Goal: Navigation & Orientation: Find specific page/section

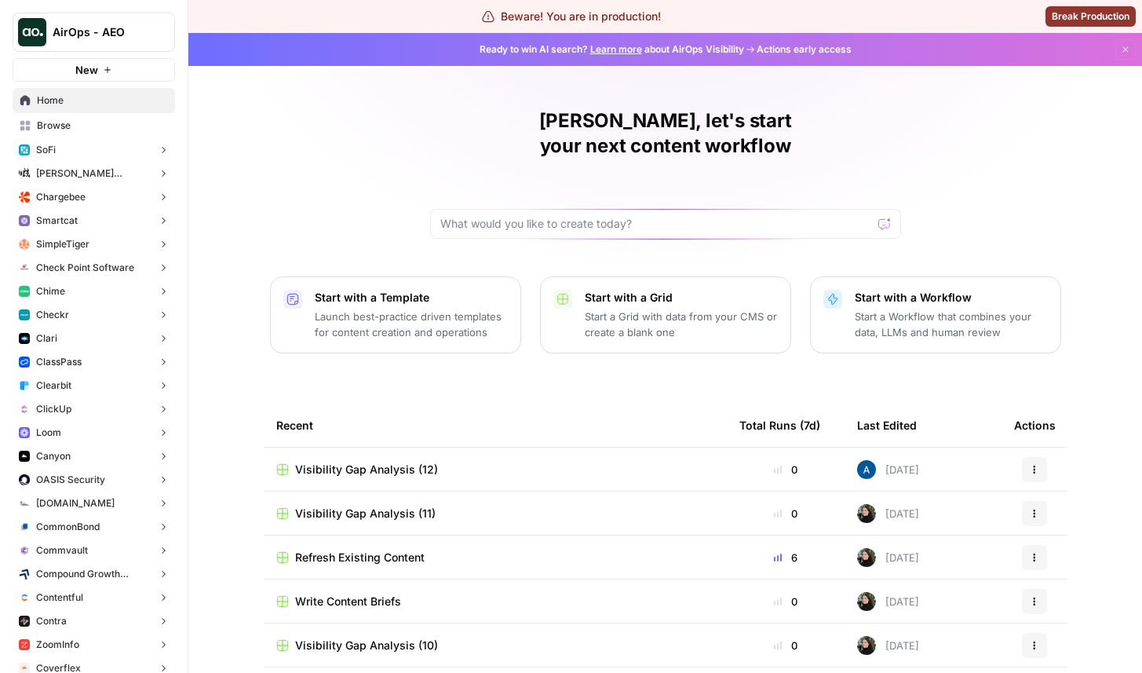
click at [76, 283] on button "Chime" at bounding box center [94, 291] width 162 height 24
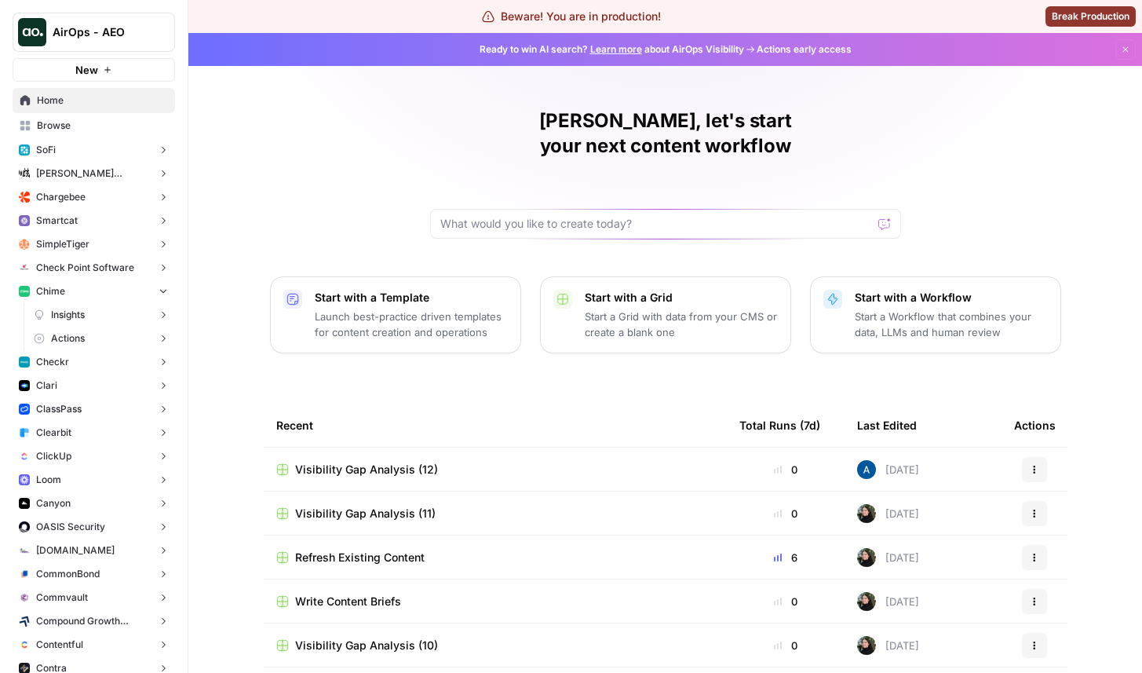
click at [109, 318] on link "Insights" at bounding box center [101, 315] width 148 height 24
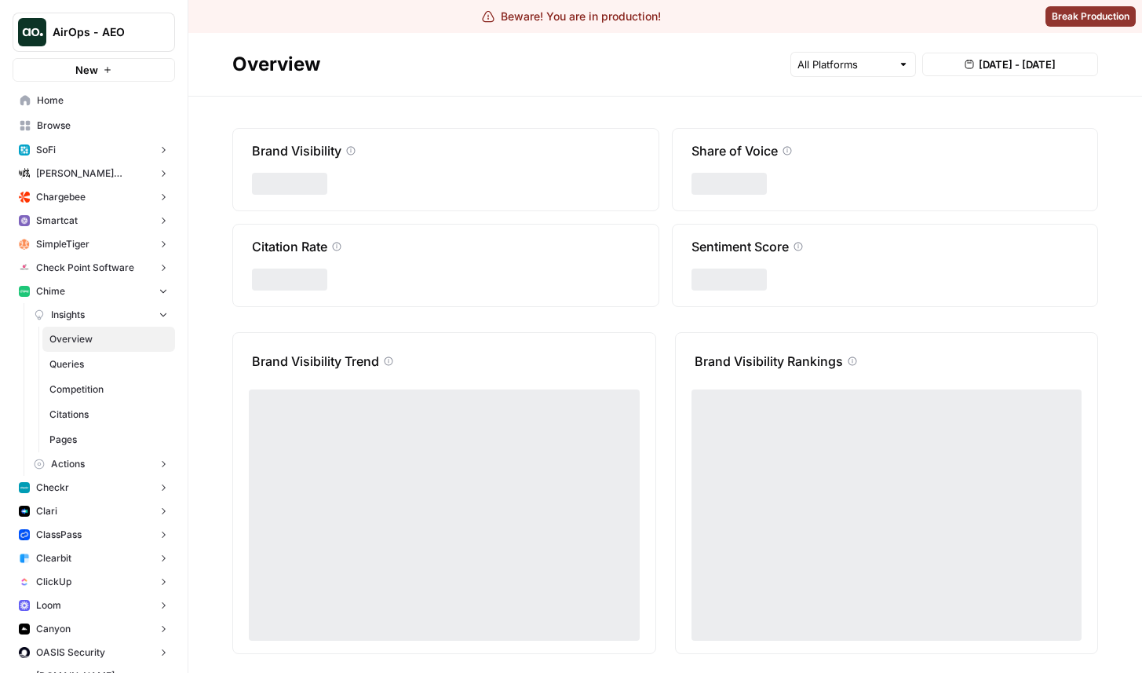
click at [109, 345] on span "Overview" at bounding box center [108, 339] width 119 height 14
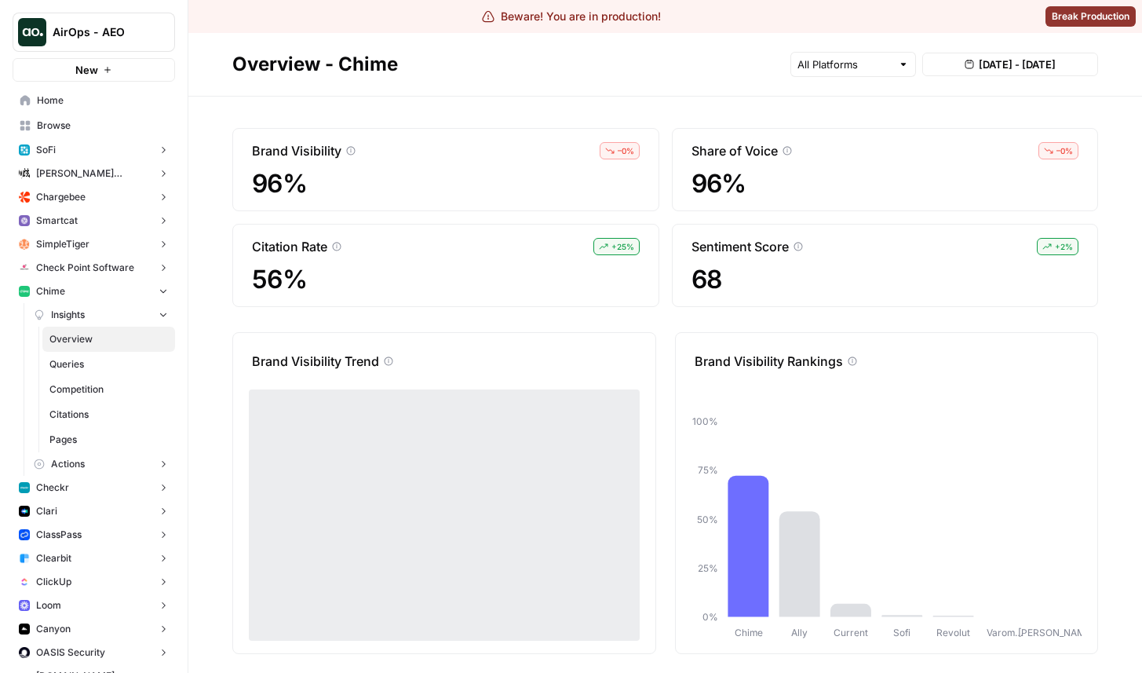
click at [66, 291] on button "Chime" at bounding box center [94, 291] width 162 height 24
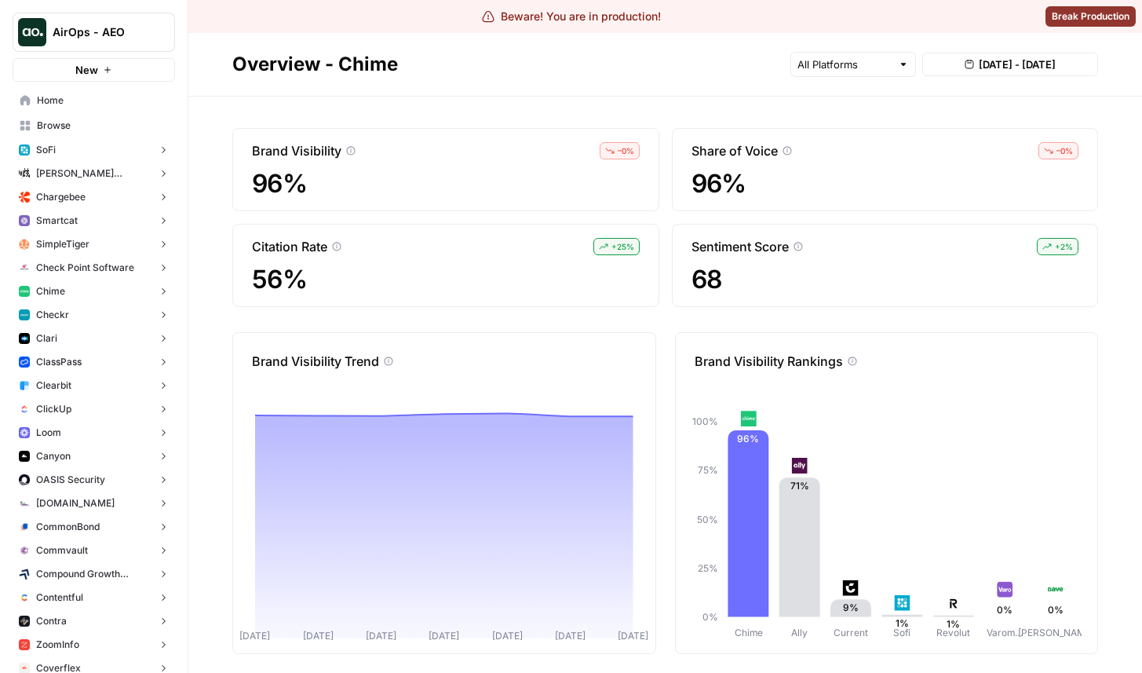
click at [73, 285] on button "Chime" at bounding box center [94, 291] width 162 height 24
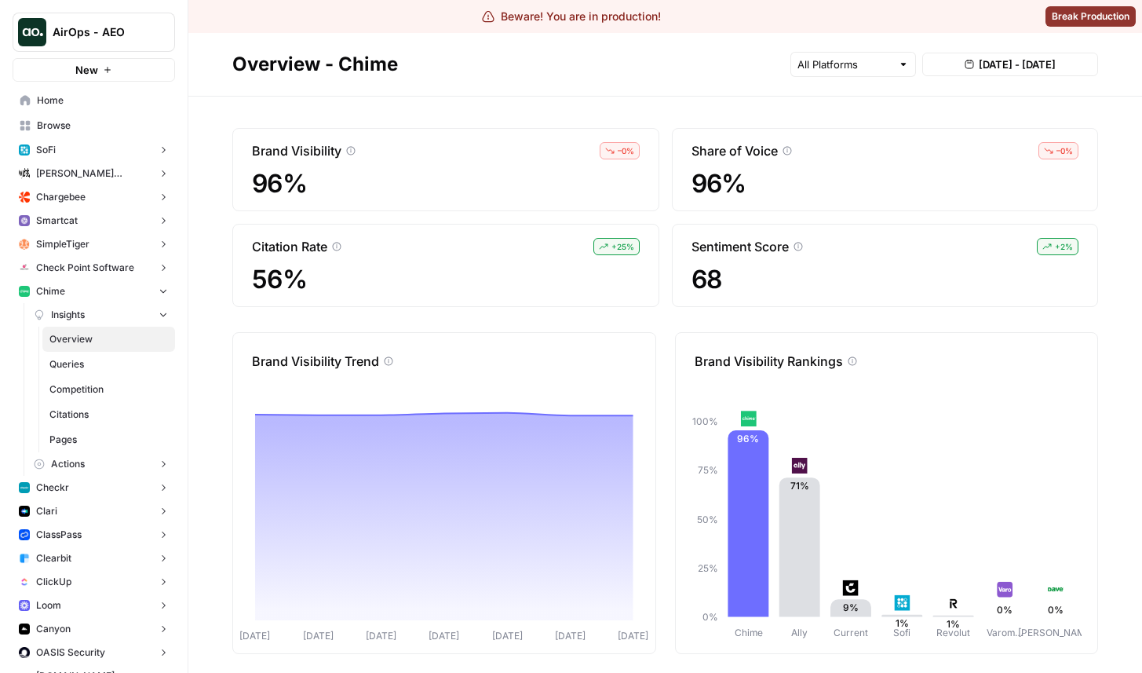
click at [81, 308] on span "Insights" at bounding box center [68, 315] width 34 height 14
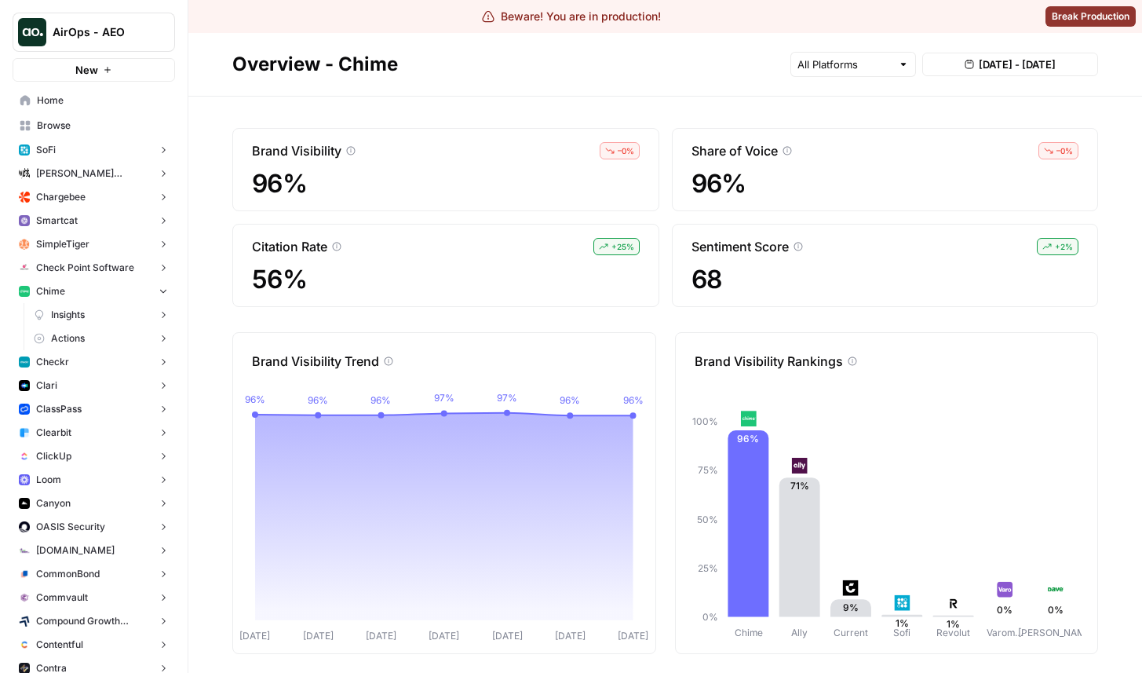
click at [81, 308] on span "Insights" at bounding box center [68, 315] width 34 height 14
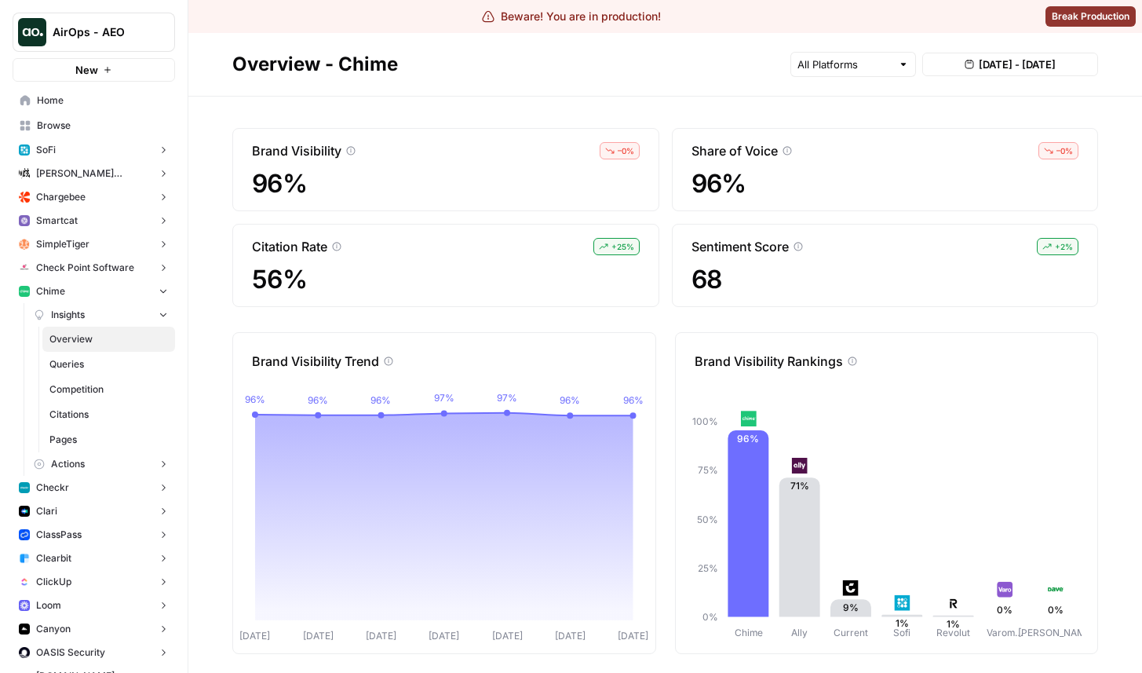
click at [64, 293] on span "Chime" at bounding box center [50, 291] width 29 height 14
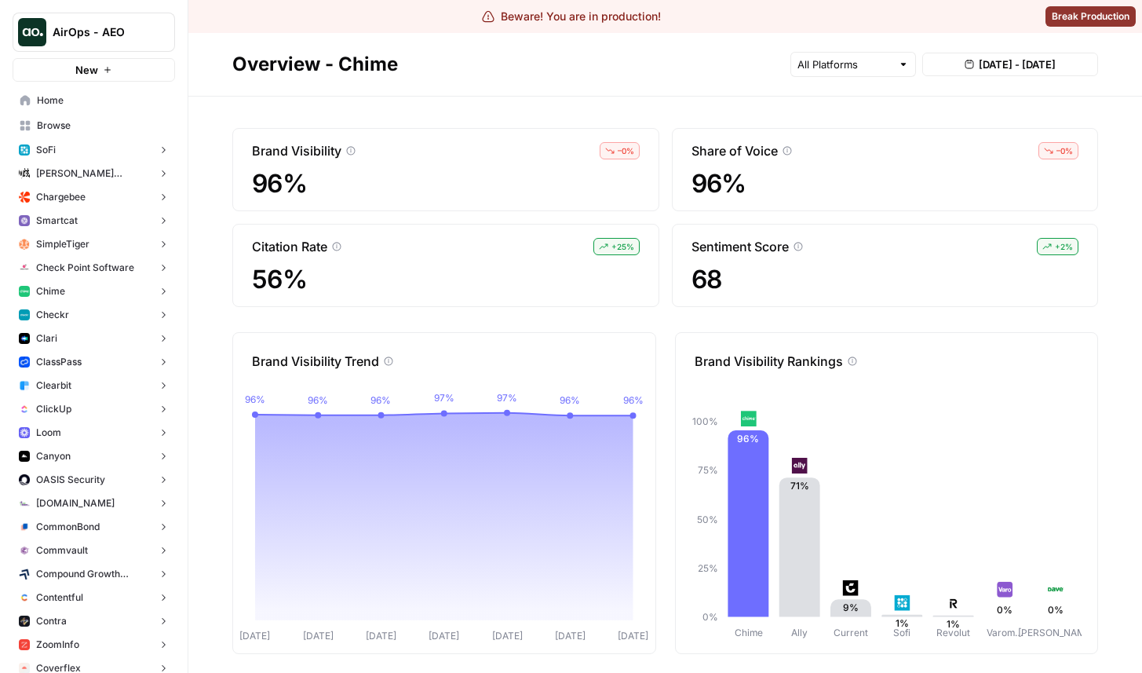
click at [64, 293] on span "Chime" at bounding box center [50, 291] width 29 height 14
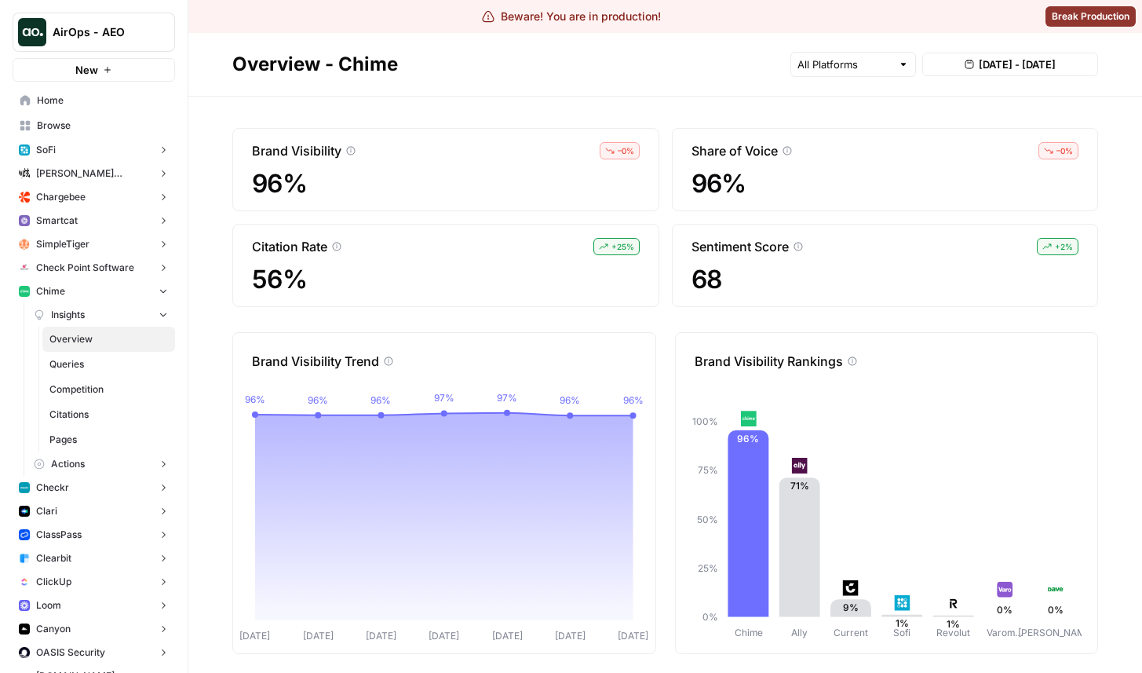
click at [86, 359] on span "Queries" at bounding box center [108, 364] width 119 height 14
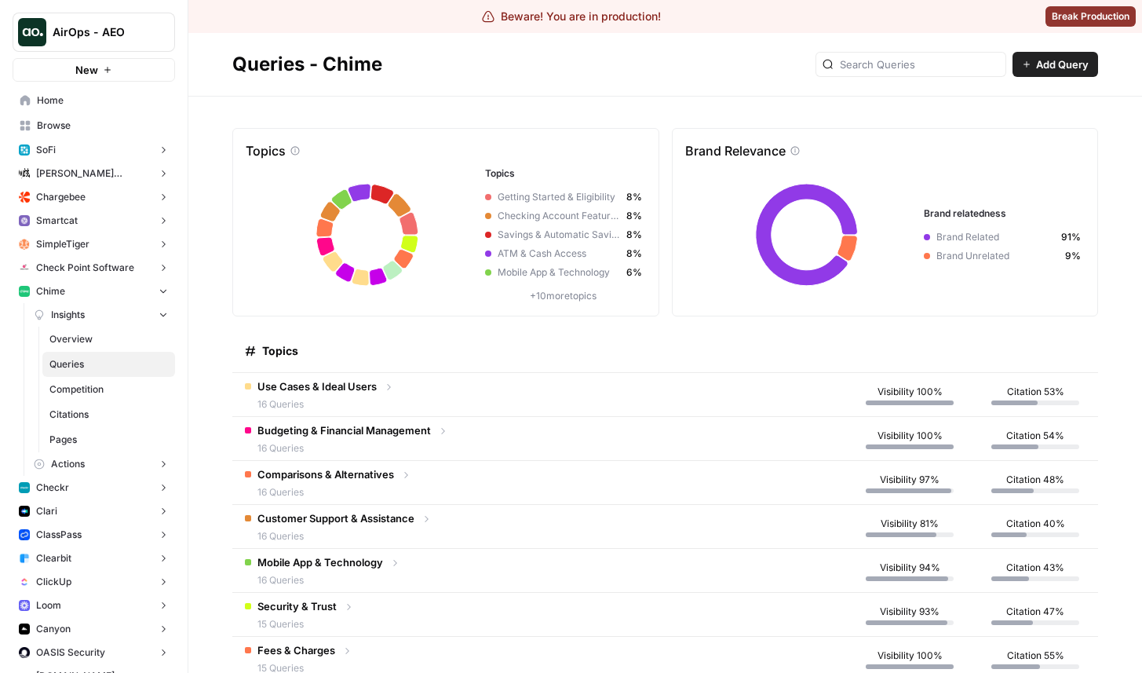
click at [100, 385] on span "Competition" at bounding box center [108, 389] width 119 height 14
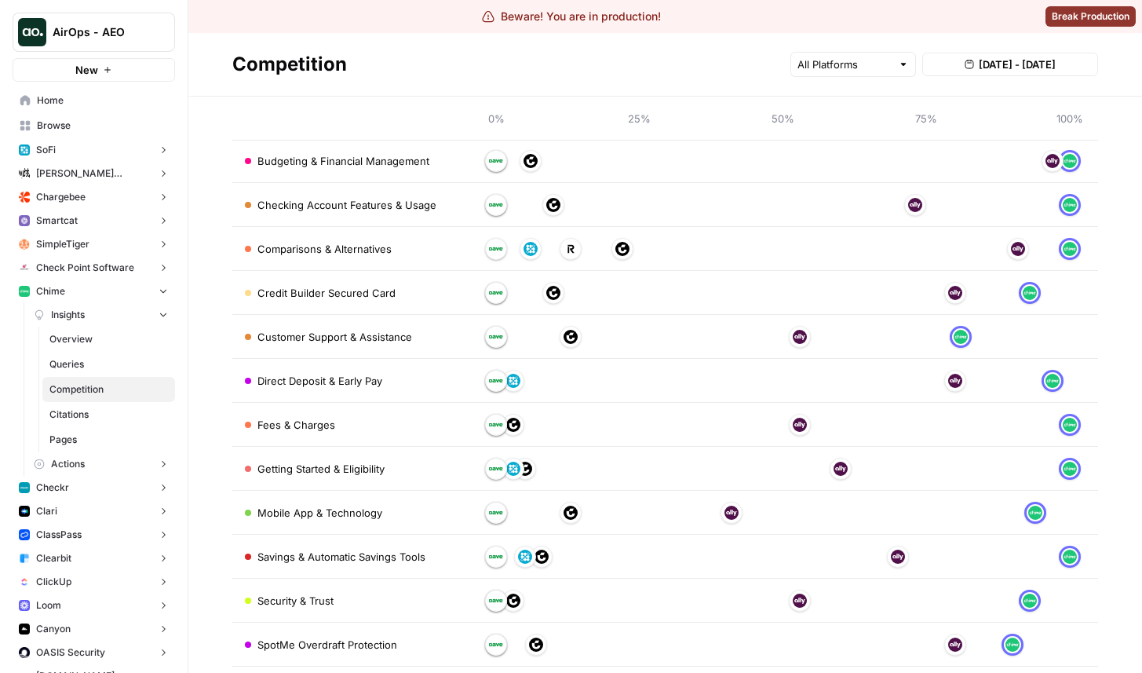
scroll to position [221, 0]
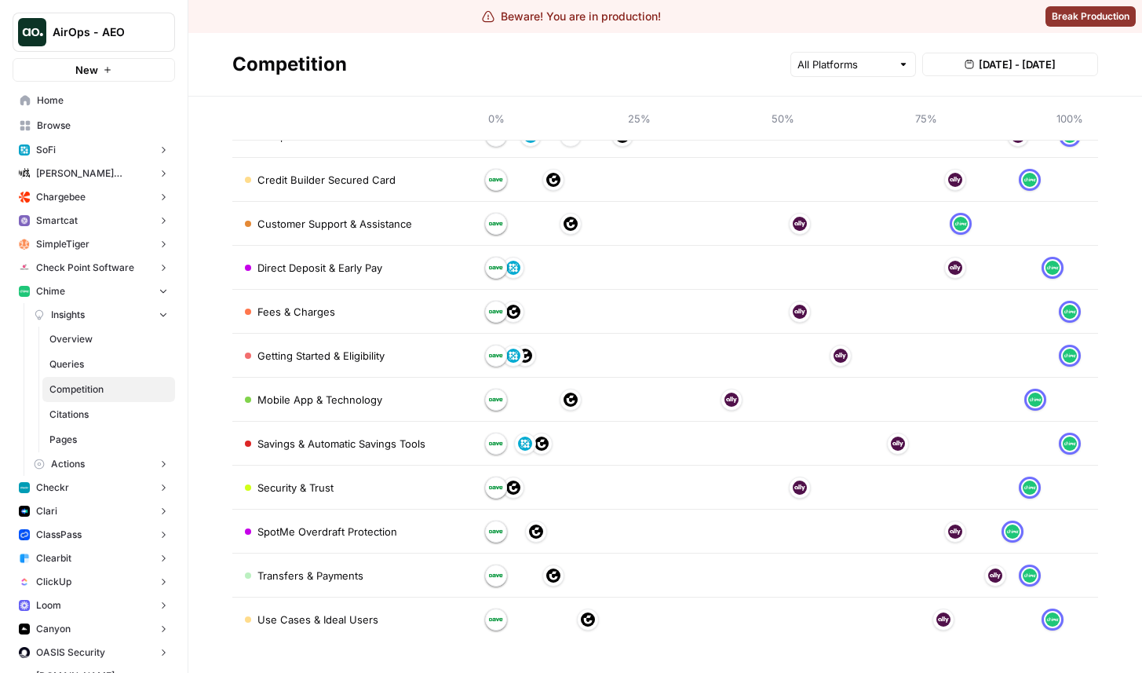
click at [119, 349] on link "Overview" at bounding box center [108, 338] width 133 height 25
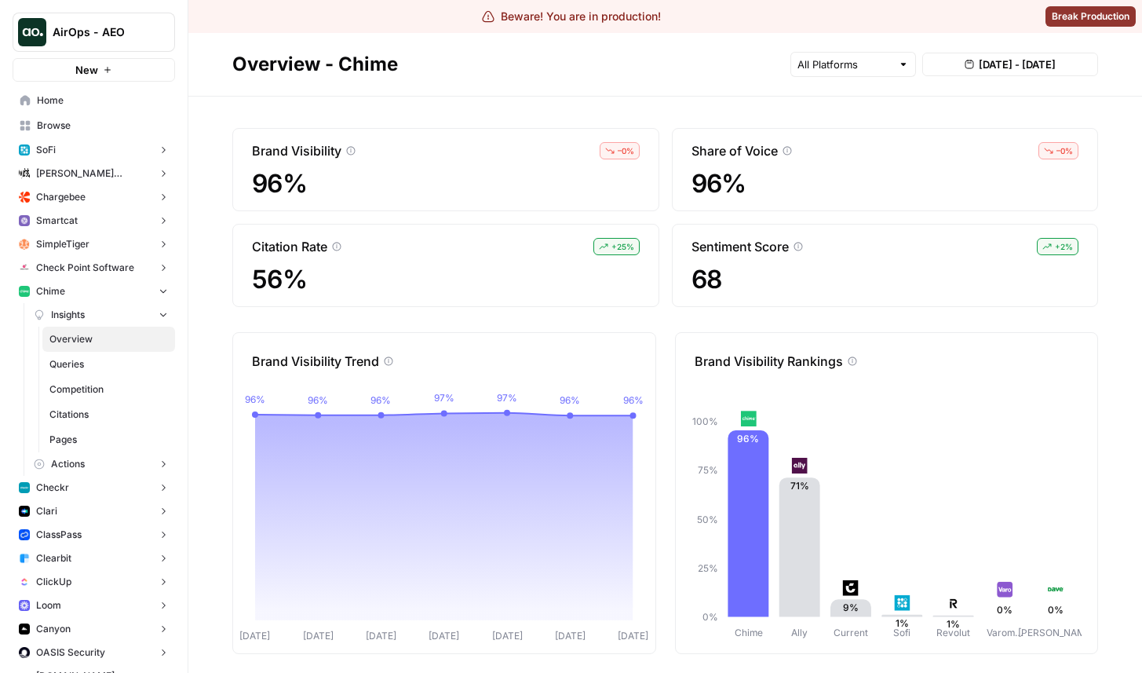
click at [129, 364] on span "Queries" at bounding box center [108, 364] width 119 height 14
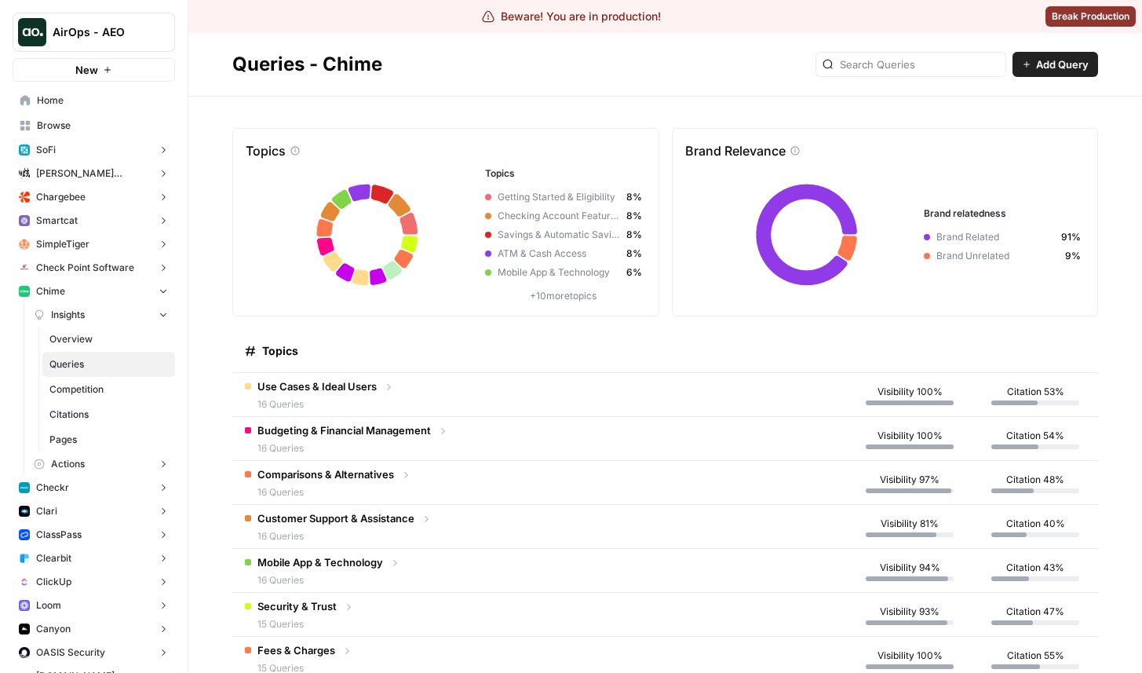
click at [116, 389] on span "Competition" at bounding box center [108, 389] width 119 height 14
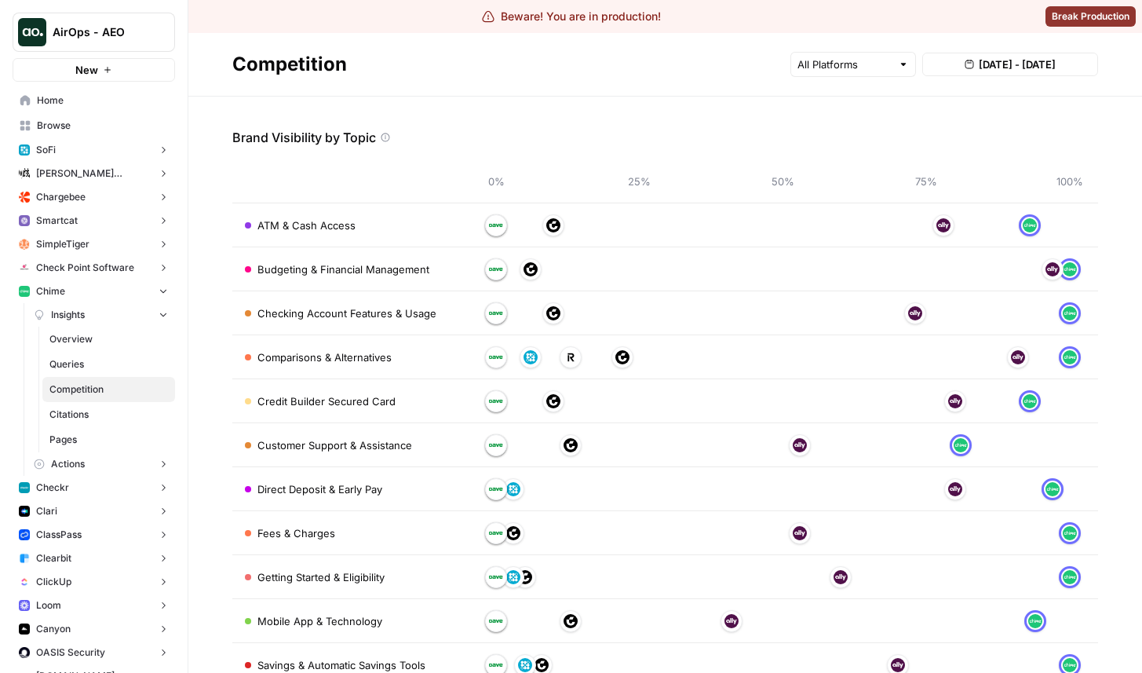
click at [90, 409] on span "Citations" at bounding box center [108, 414] width 119 height 14
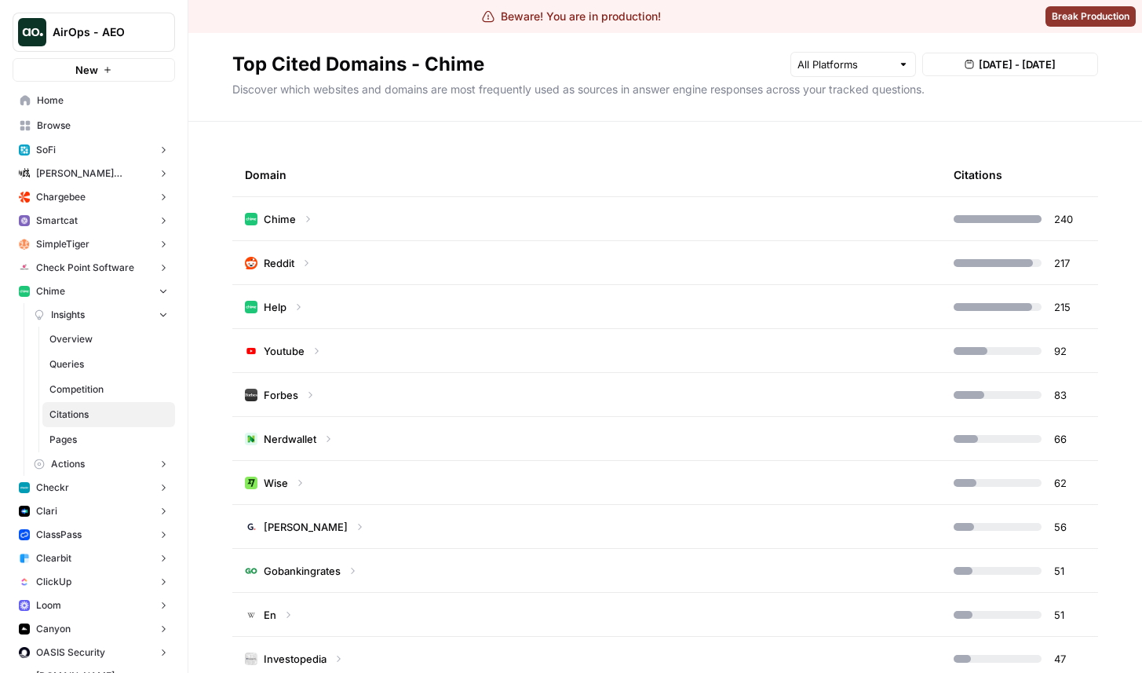
click at [114, 447] on link "Pages" at bounding box center [108, 439] width 133 height 25
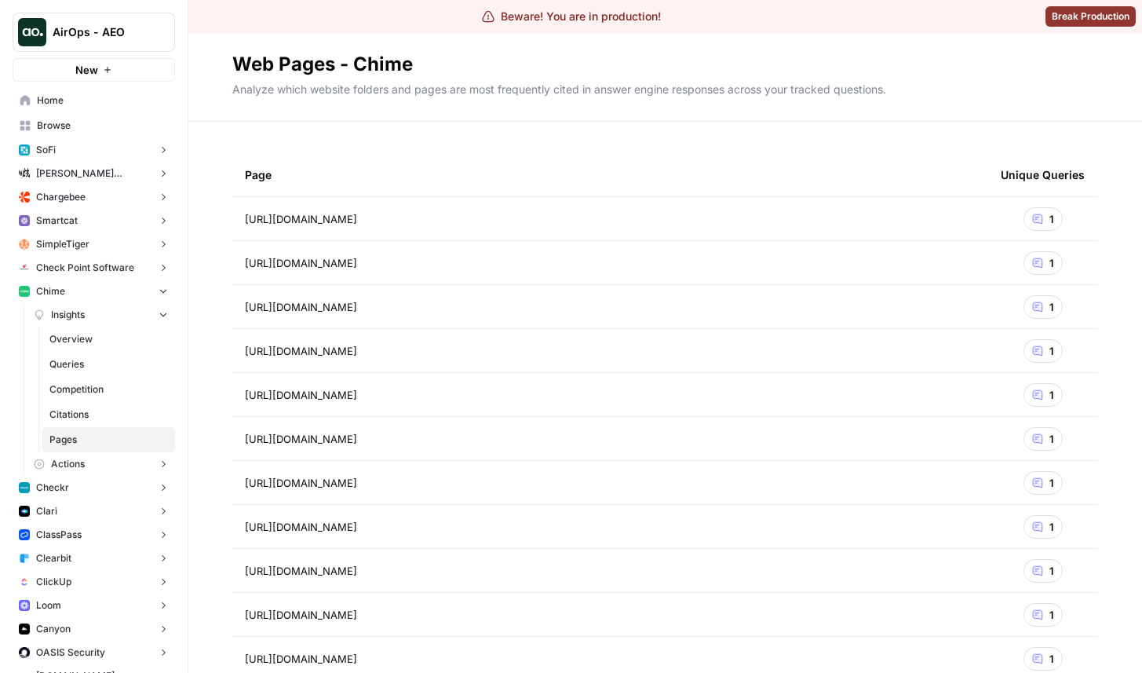
click at [1050, 221] on span "1" at bounding box center [1051, 219] width 5 height 16
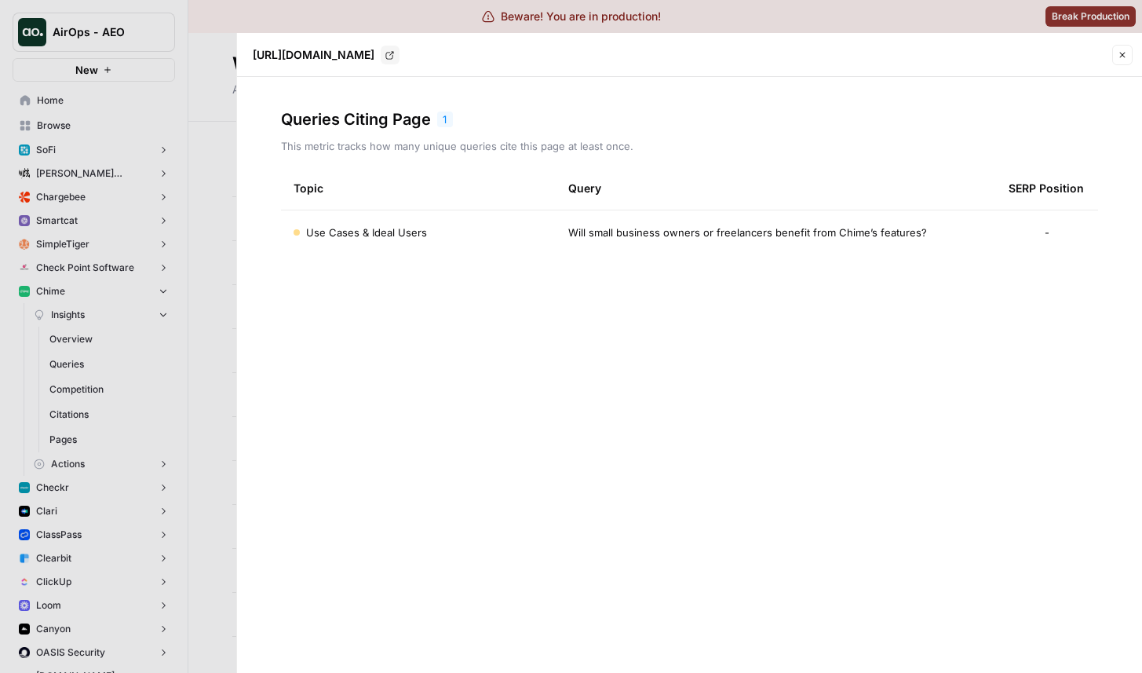
click at [1121, 57] on icon "button" at bounding box center [1122, 54] width 9 height 9
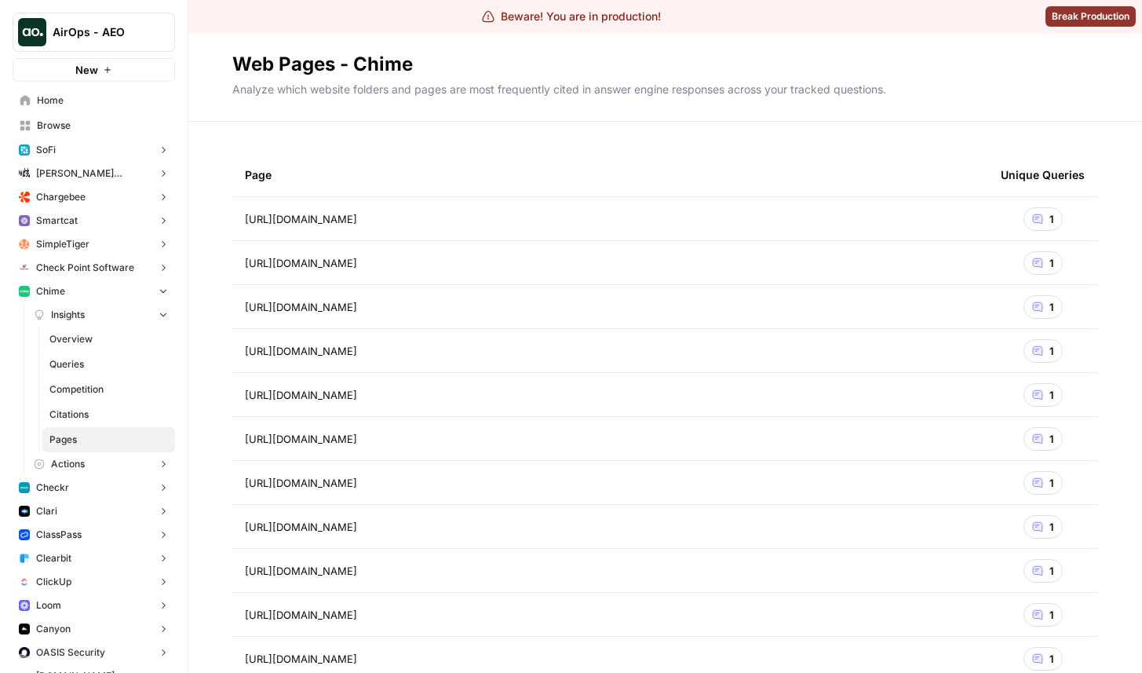
click at [1004, 445] on div "1" at bounding box center [1043, 439] width 85 height 24
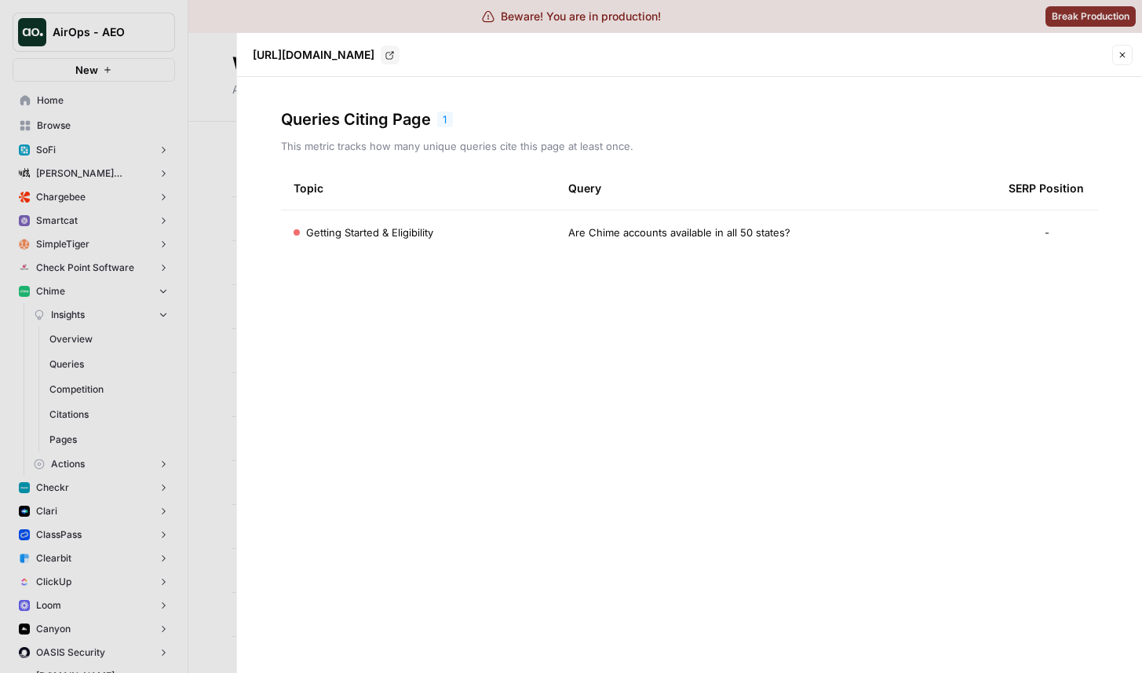
click at [1120, 60] on button "Close" at bounding box center [1122, 55] width 20 height 20
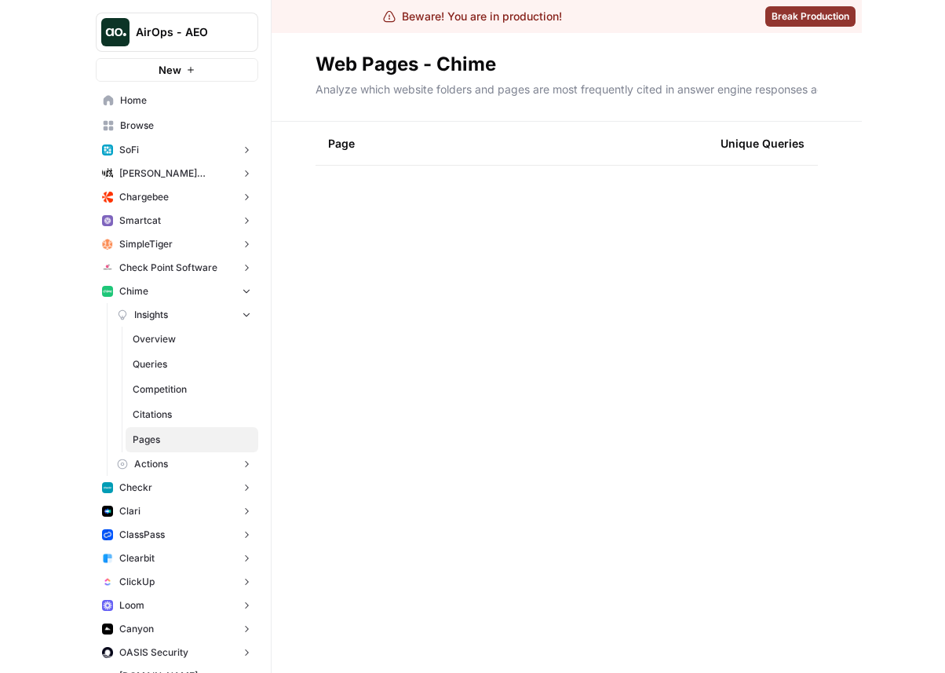
scroll to position [2237, 0]
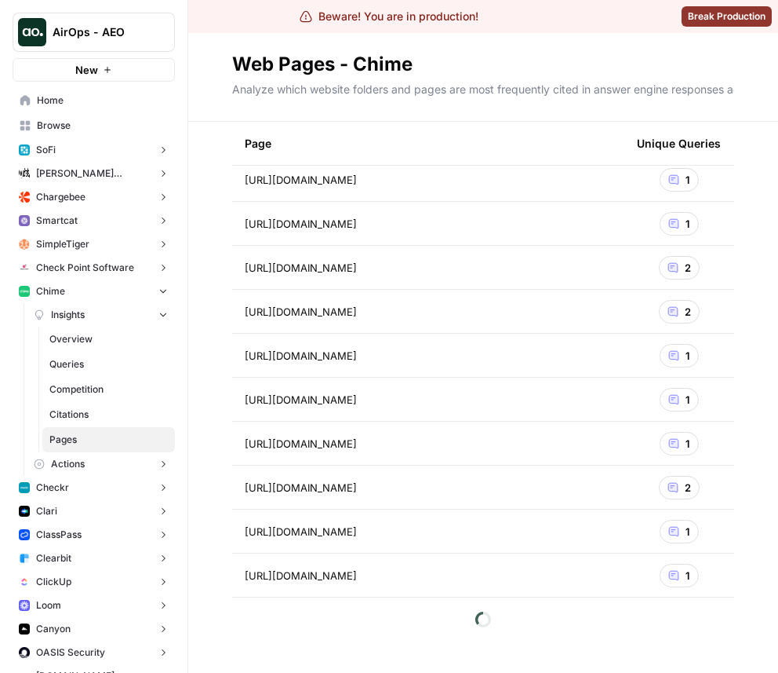
click at [693, 317] on div "2" at bounding box center [679, 312] width 41 height 24
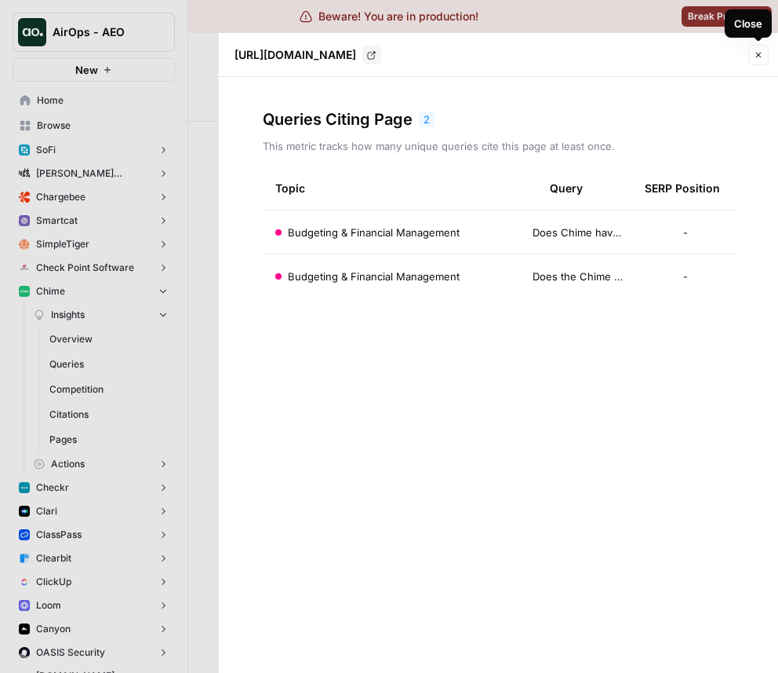
click at [754, 57] on icon "button" at bounding box center [758, 54] width 9 height 9
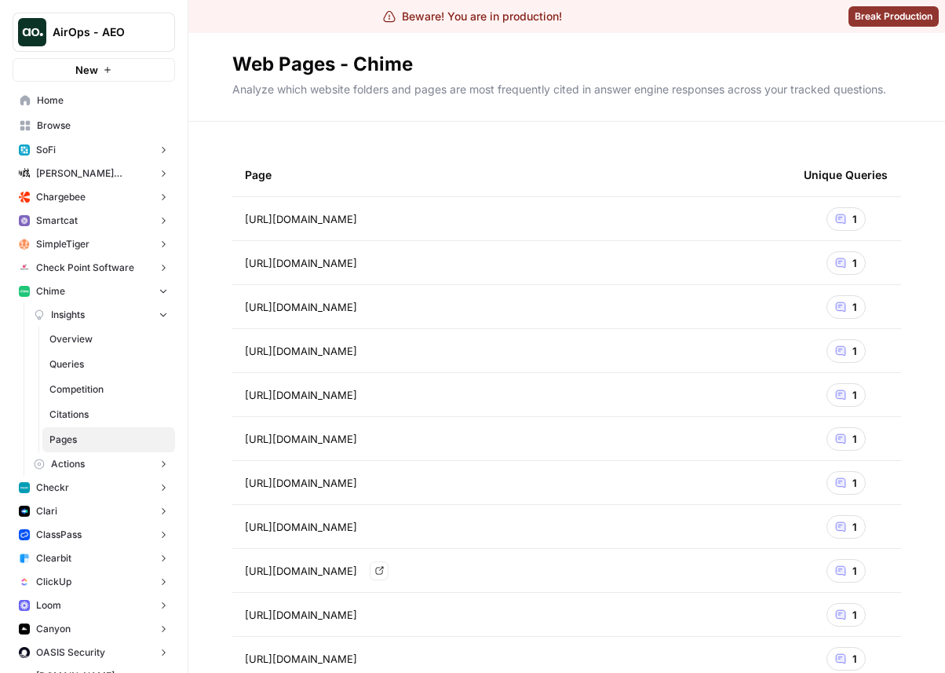
click at [121, 415] on span "Citations" at bounding box center [108, 414] width 119 height 14
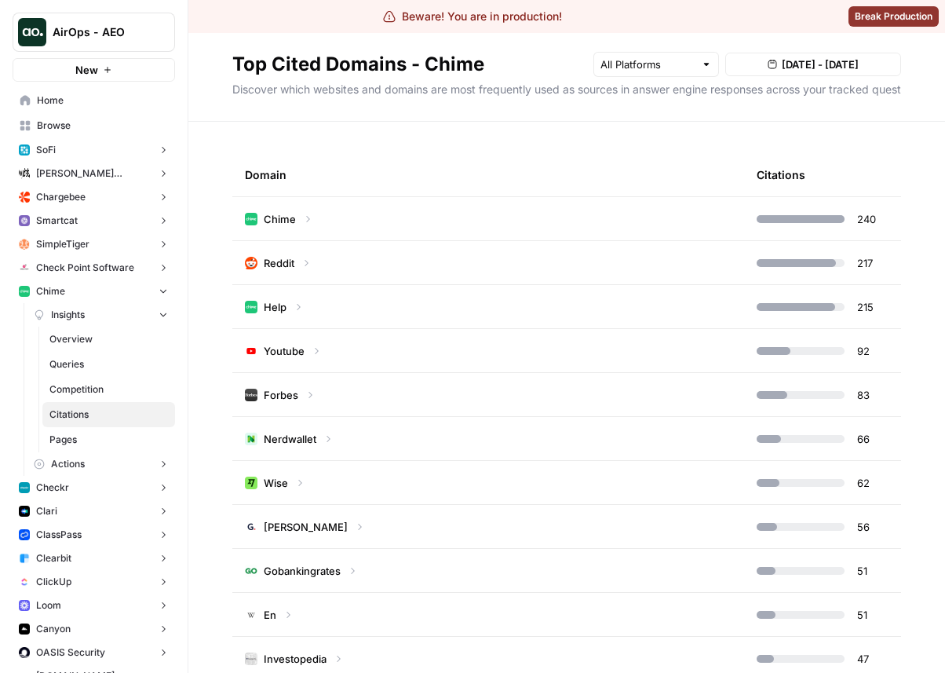
click at [131, 377] on link "Competition" at bounding box center [108, 389] width 133 height 25
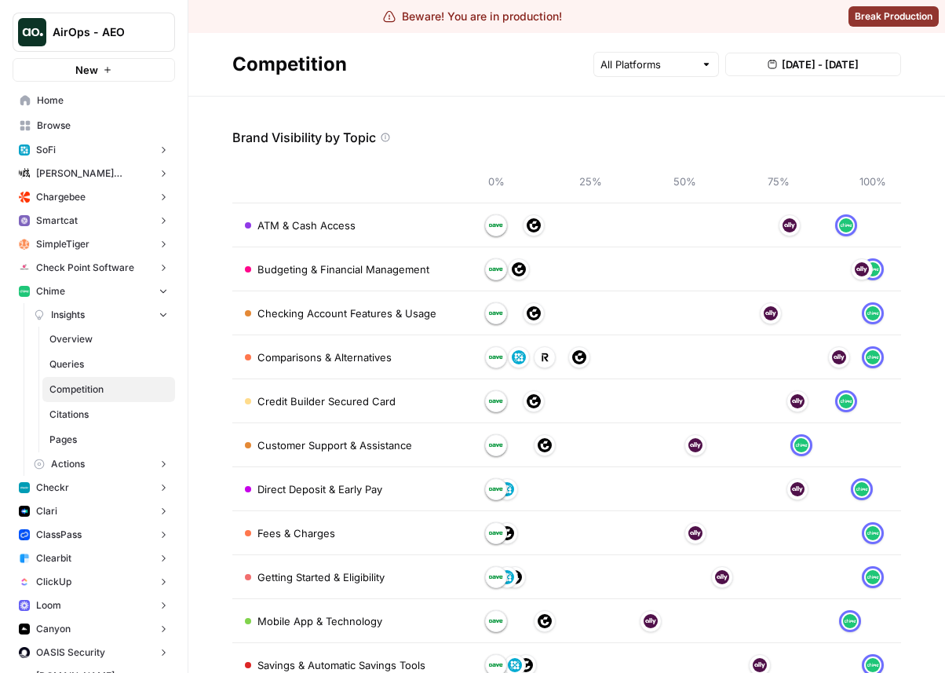
click at [108, 364] on span "Queries" at bounding box center [108, 364] width 119 height 14
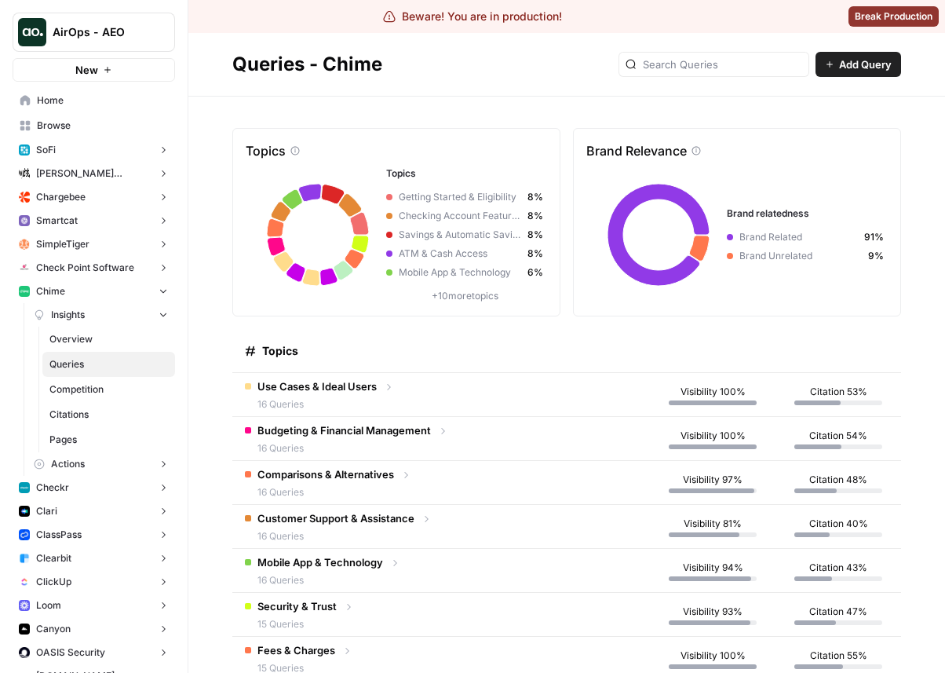
click at [119, 342] on span "Overview" at bounding box center [108, 339] width 119 height 14
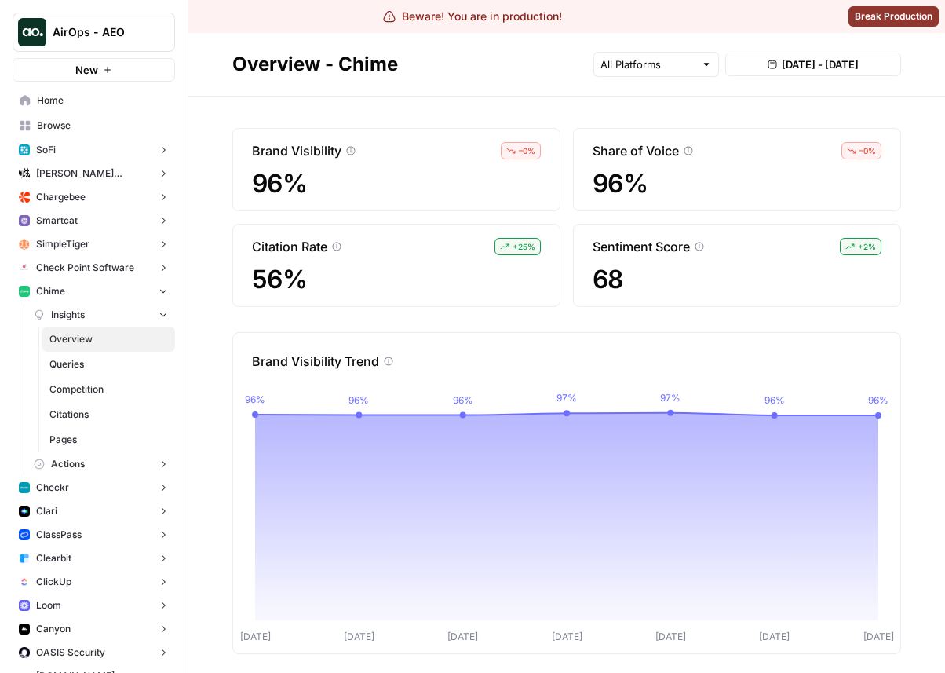
click at [111, 433] on span "Pages" at bounding box center [108, 439] width 119 height 14
